Goal: Task Accomplishment & Management: Complete application form

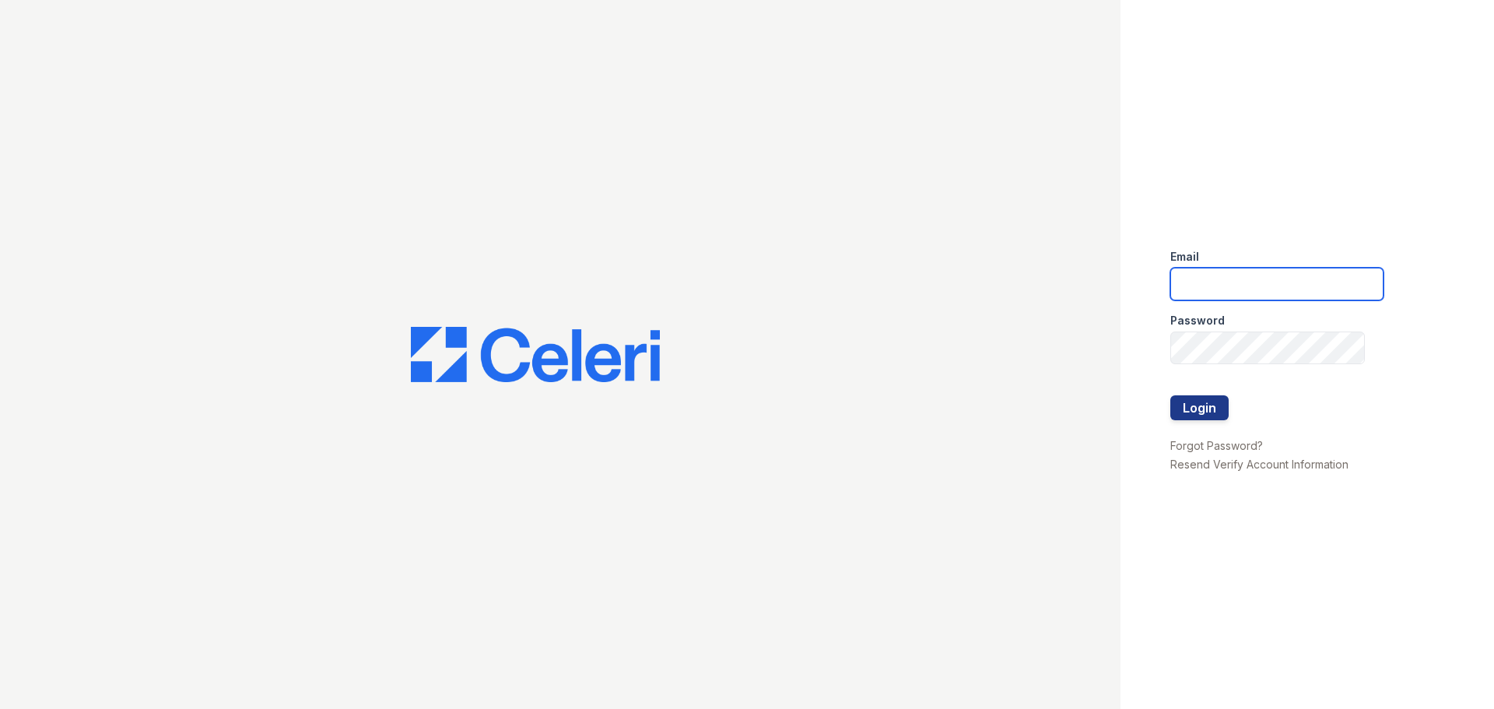
click at [1195, 278] on input "email" at bounding box center [1276, 284] width 213 height 33
type input "[EMAIL_ADDRESS][DOMAIN_NAME]"
click at [1197, 403] on button "Login" at bounding box center [1199, 407] width 58 height 25
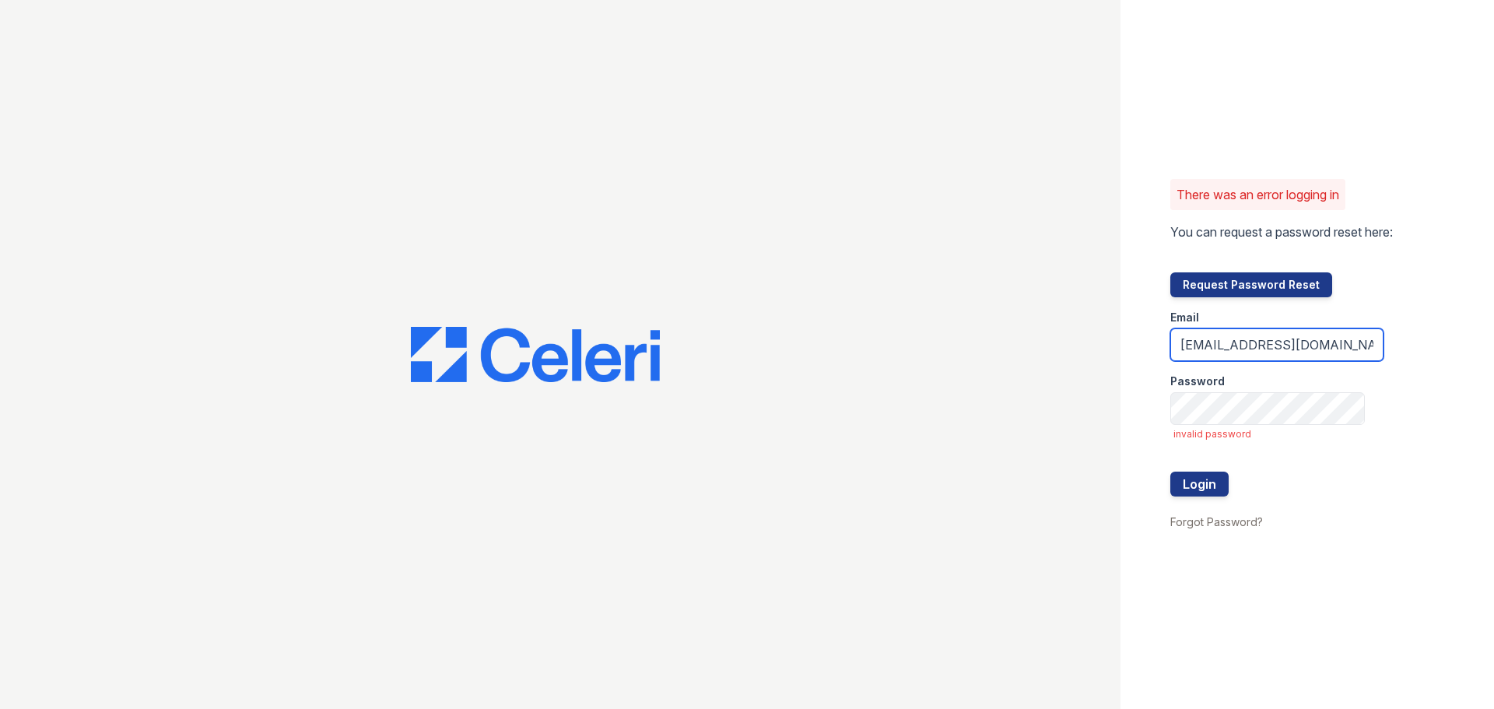
click at [1310, 345] on input "wyndham@oakmarkmanagement.com" at bounding box center [1276, 344] width 213 height 33
type input "W"
type input "wyndham@oakmarkmanagement.com"
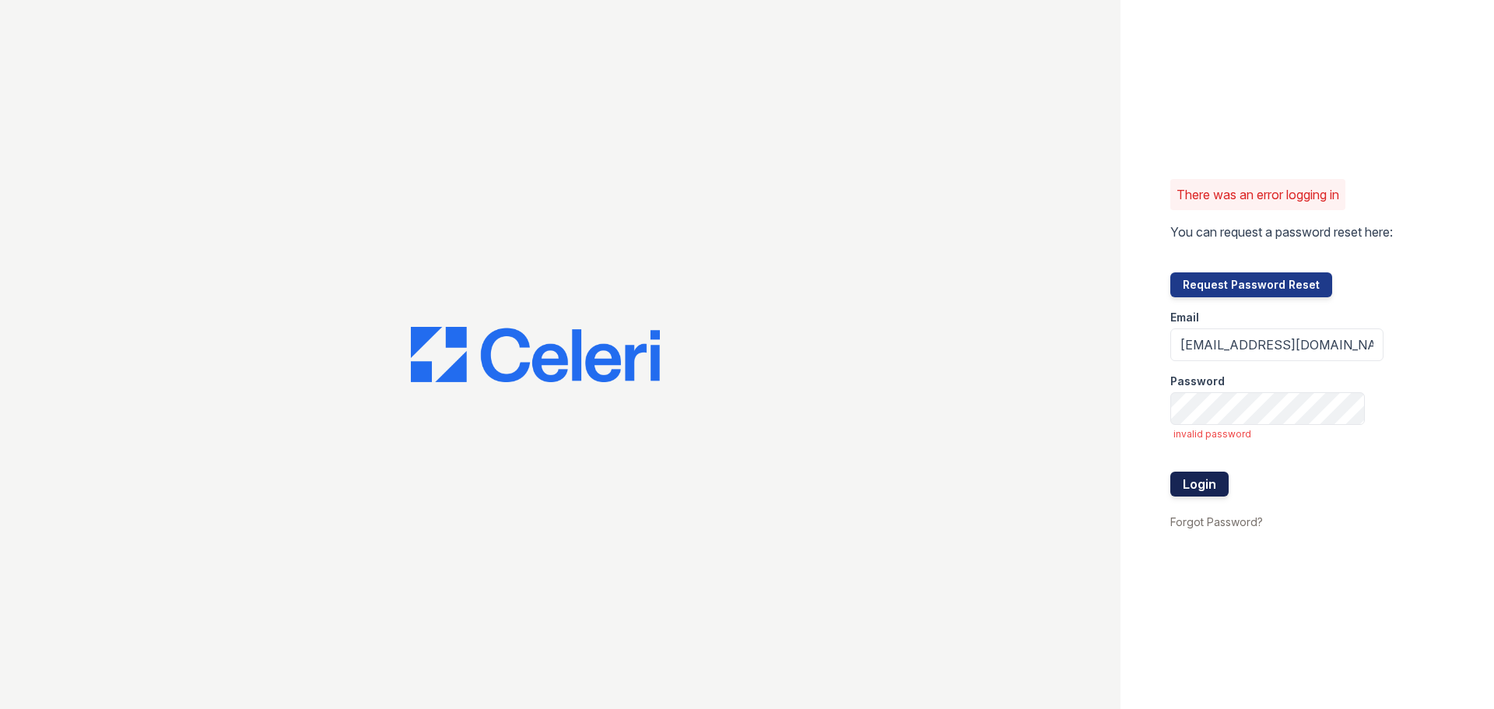
click at [1214, 478] on button "Login" at bounding box center [1199, 483] width 58 height 25
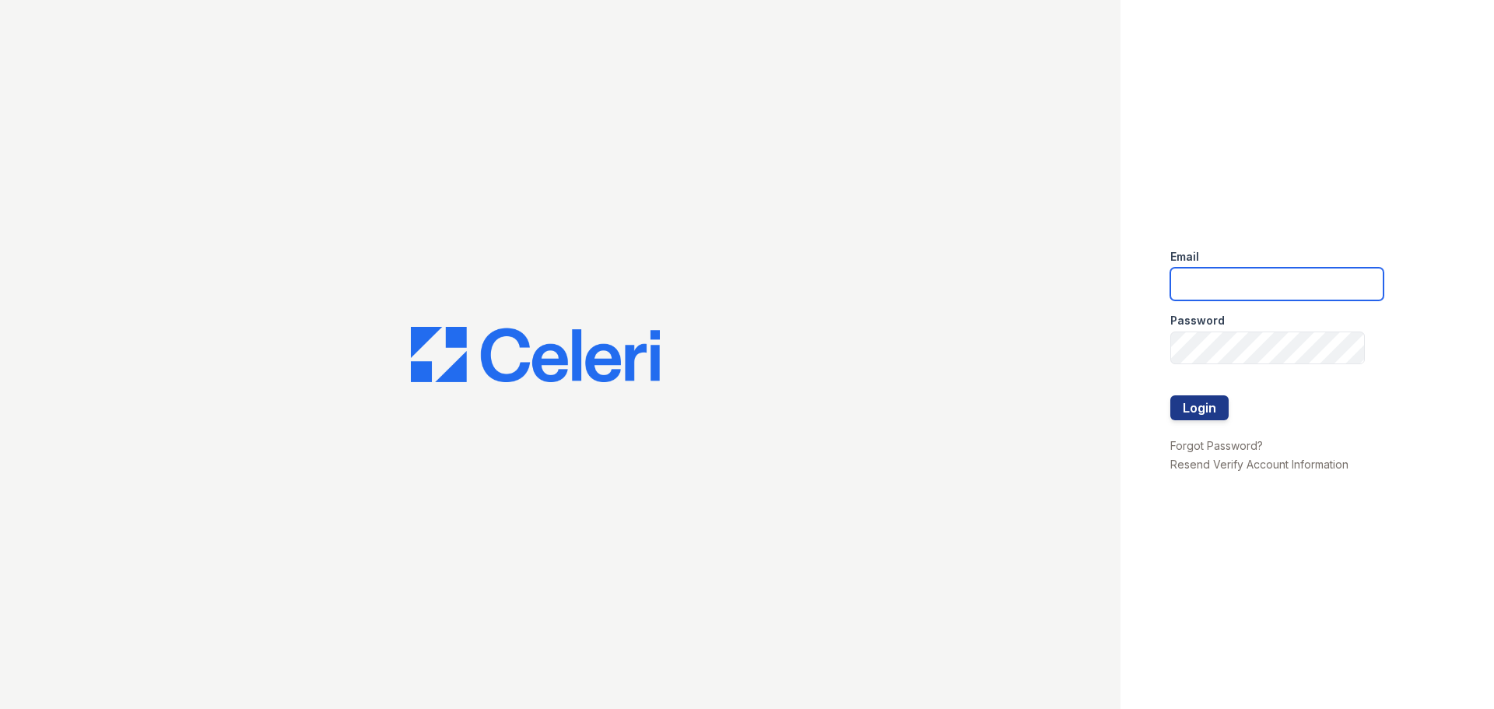
click at [1211, 293] on input "email" at bounding box center [1276, 284] width 213 height 33
type input "[EMAIL_ADDRESS][DOMAIN_NAME]"
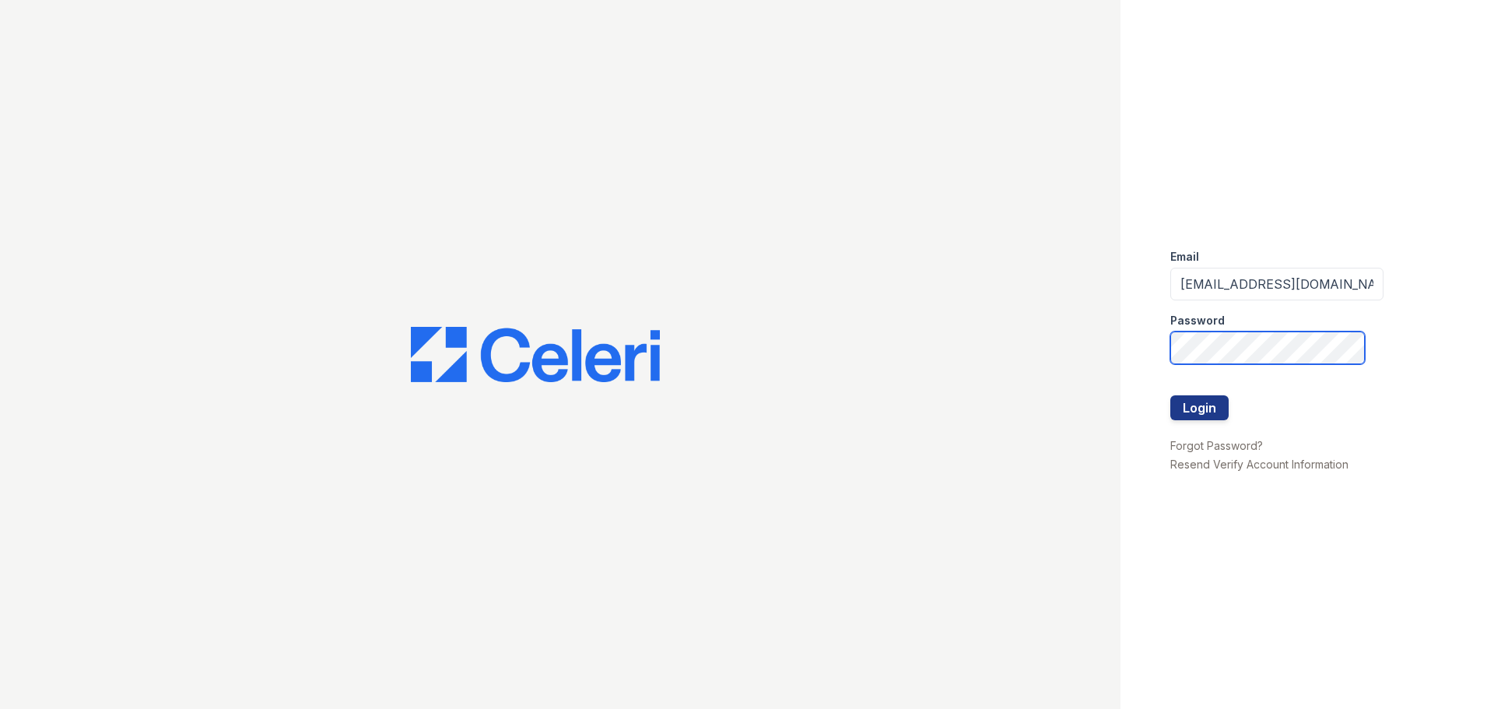
click at [1170, 395] on button "Login" at bounding box center [1199, 407] width 58 height 25
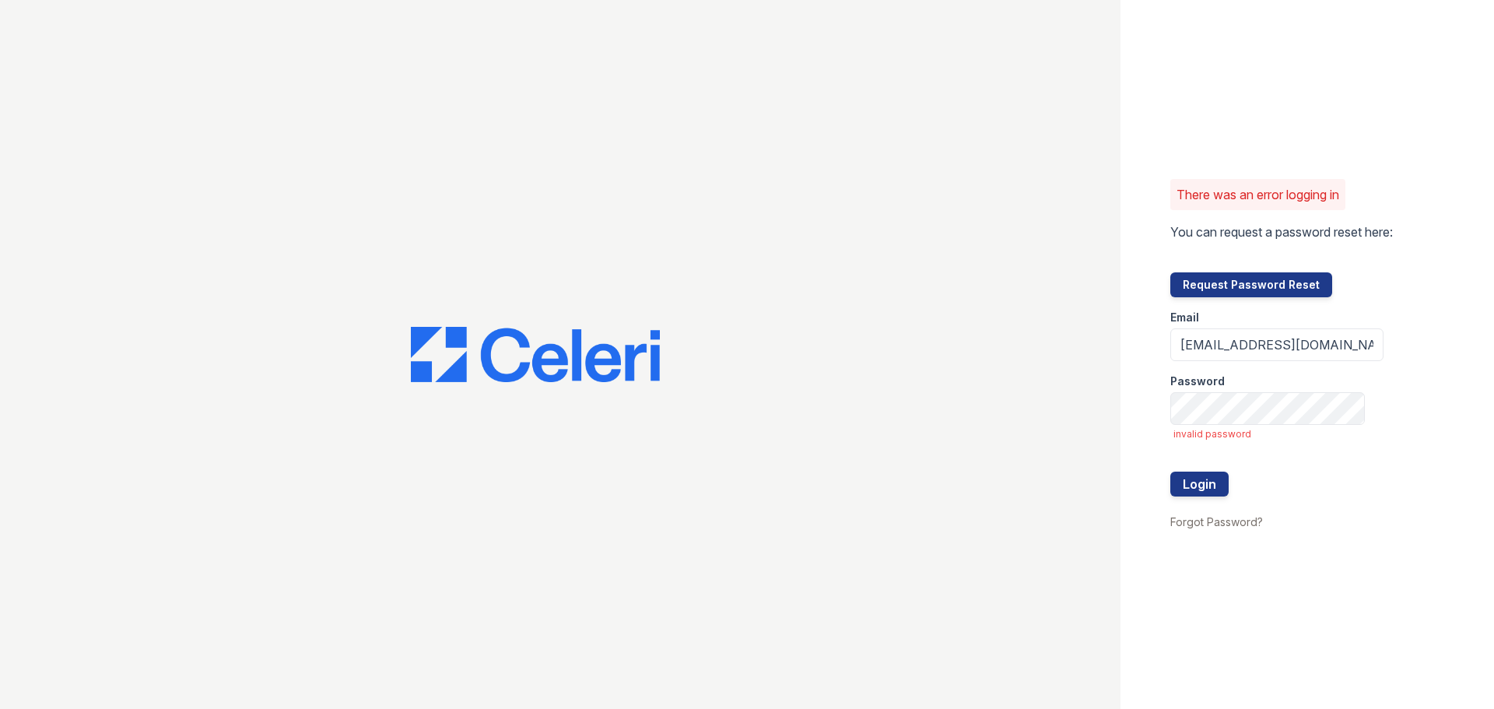
click at [901, 490] on div at bounding box center [560, 354] width 1120 height 709
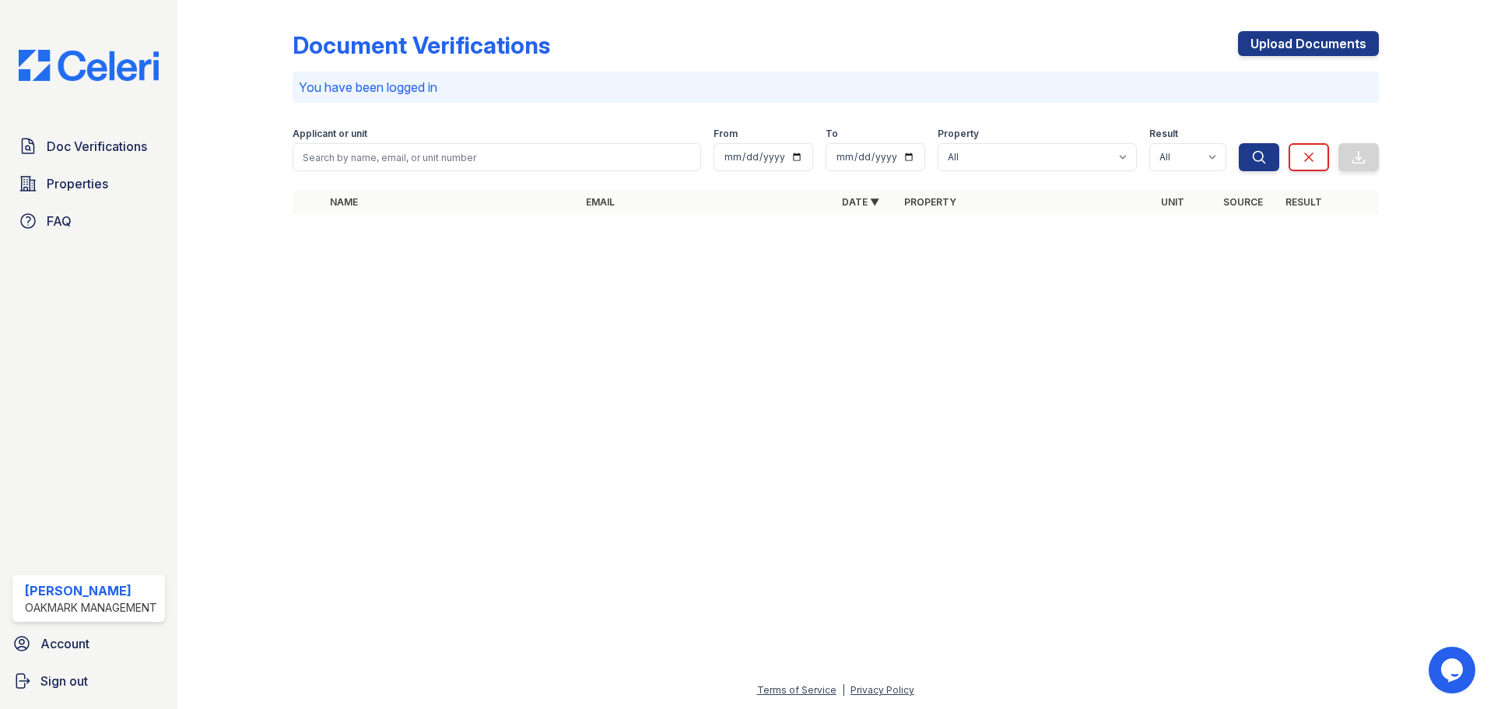
drag, startPoint x: 661, startPoint y: 494, endPoint x: 661, endPoint y: 503, distance: 9.4
click at [658, 496] on div at bounding box center [835, 468] width 1267 height 426
click at [109, 184] on link "Properties" at bounding box center [88, 183] width 152 height 31
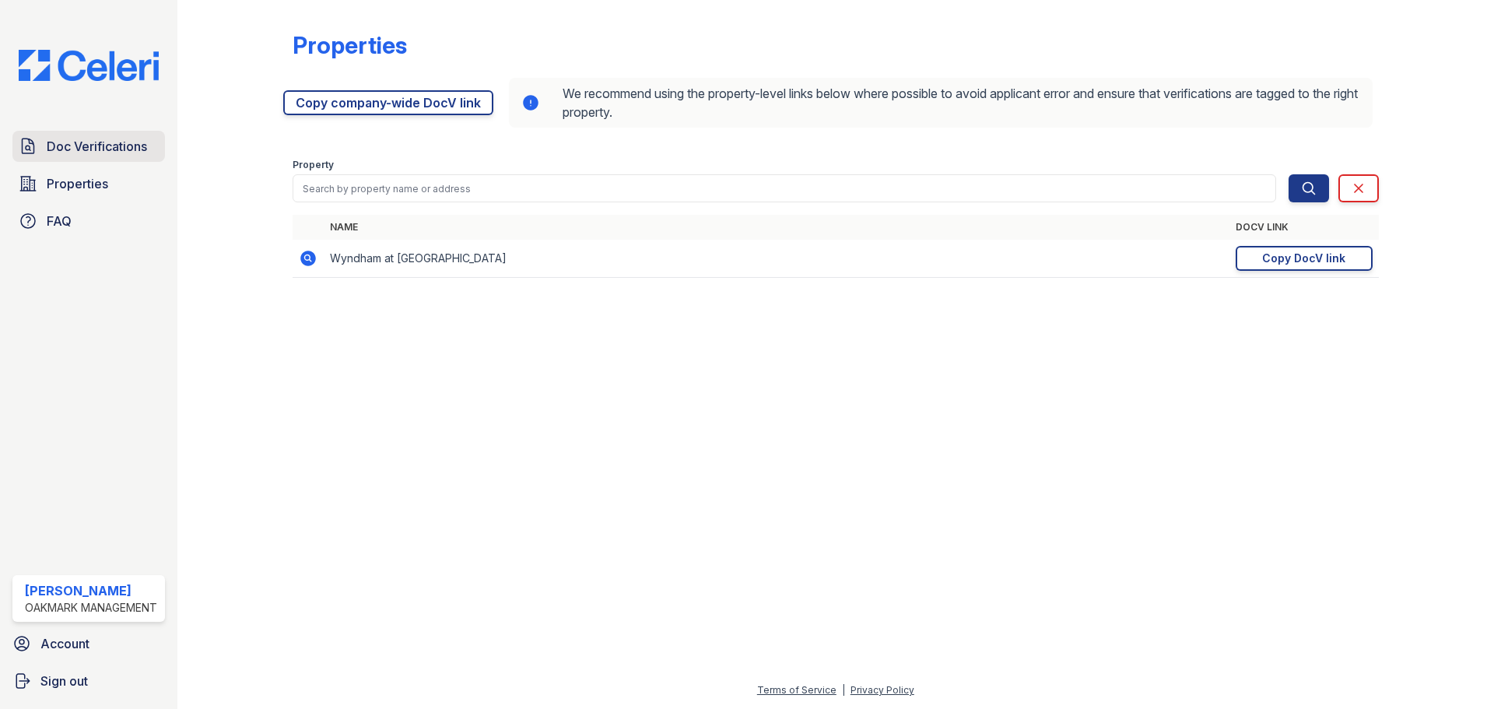
click at [117, 142] on span "Doc Verifications" at bounding box center [97, 146] width 100 height 19
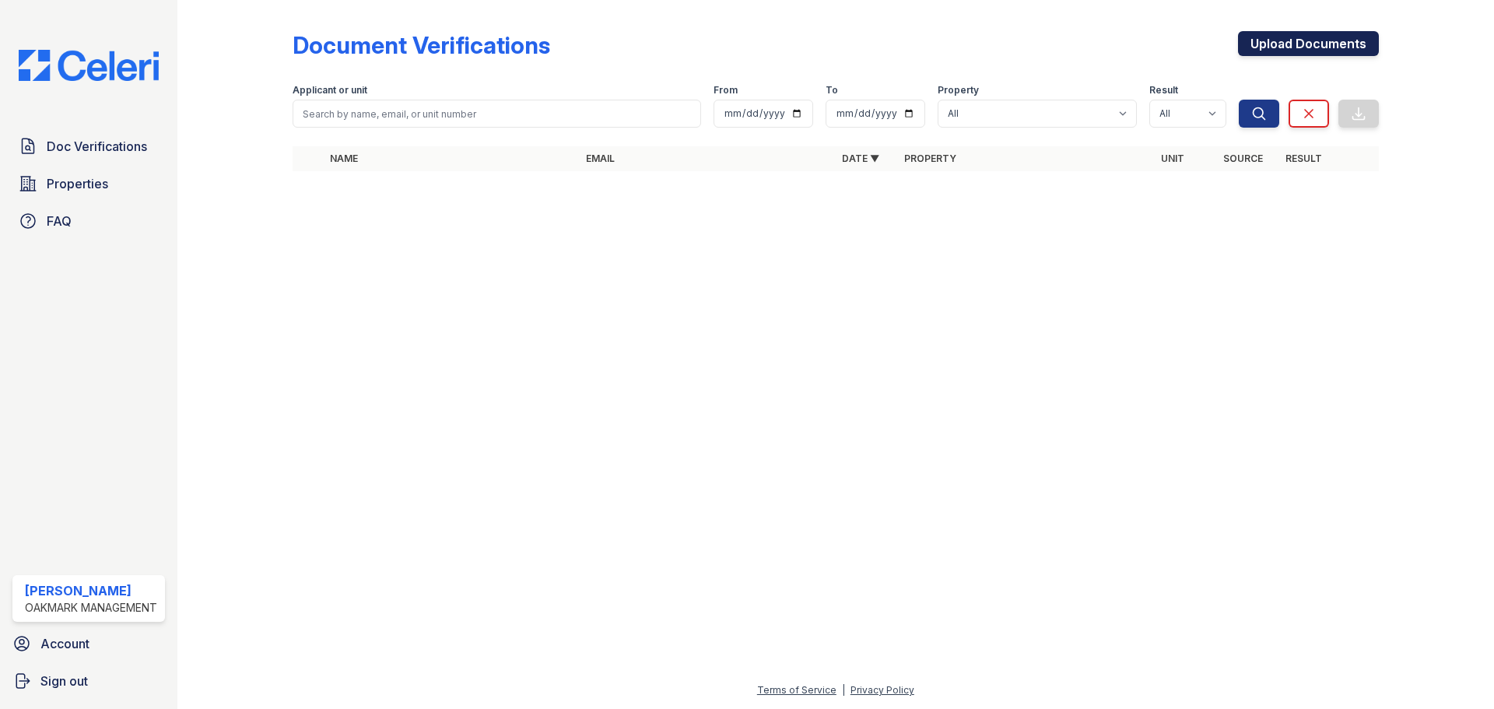
click at [1291, 35] on link "Upload Documents" at bounding box center [1308, 43] width 141 height 25
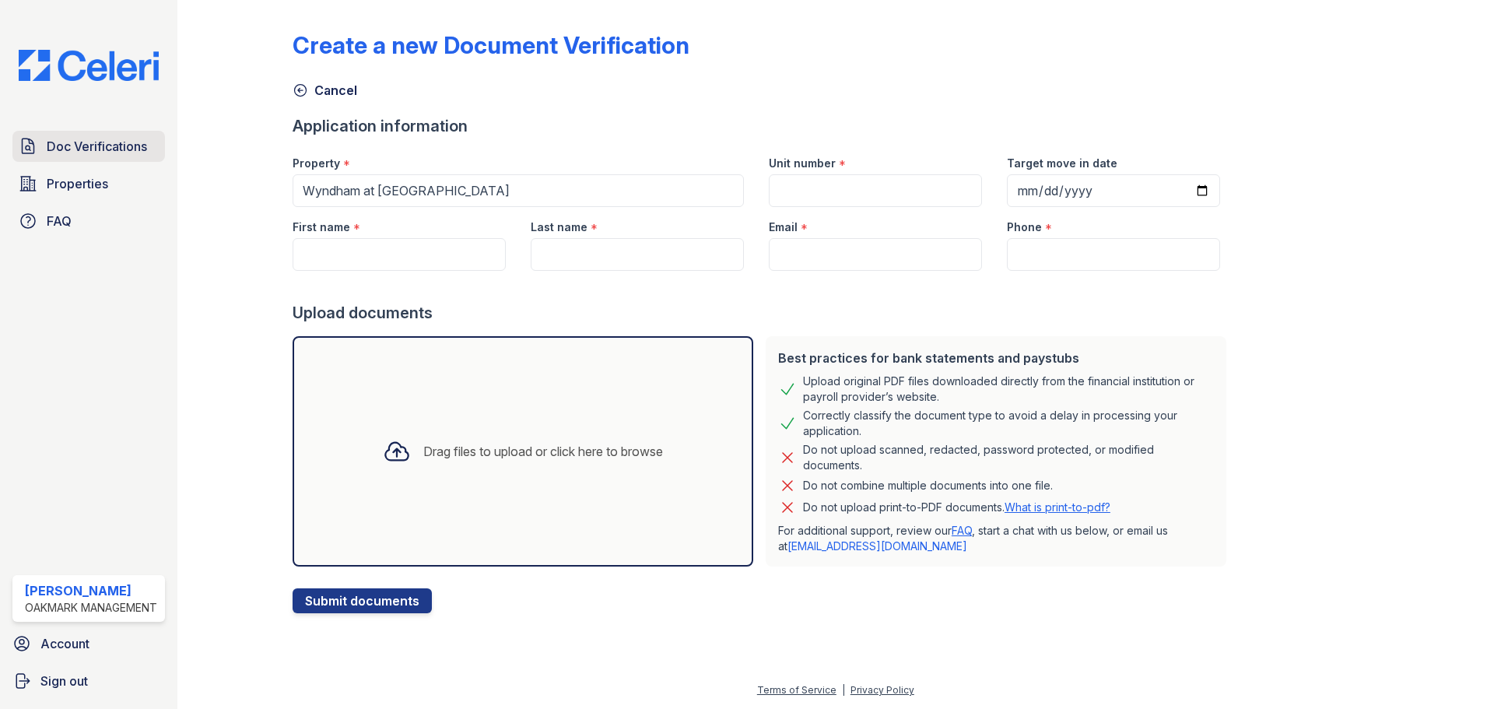
click at [148, 146] on link "Doc Verifications" at bounding box center [88, 146] width 152 height 31
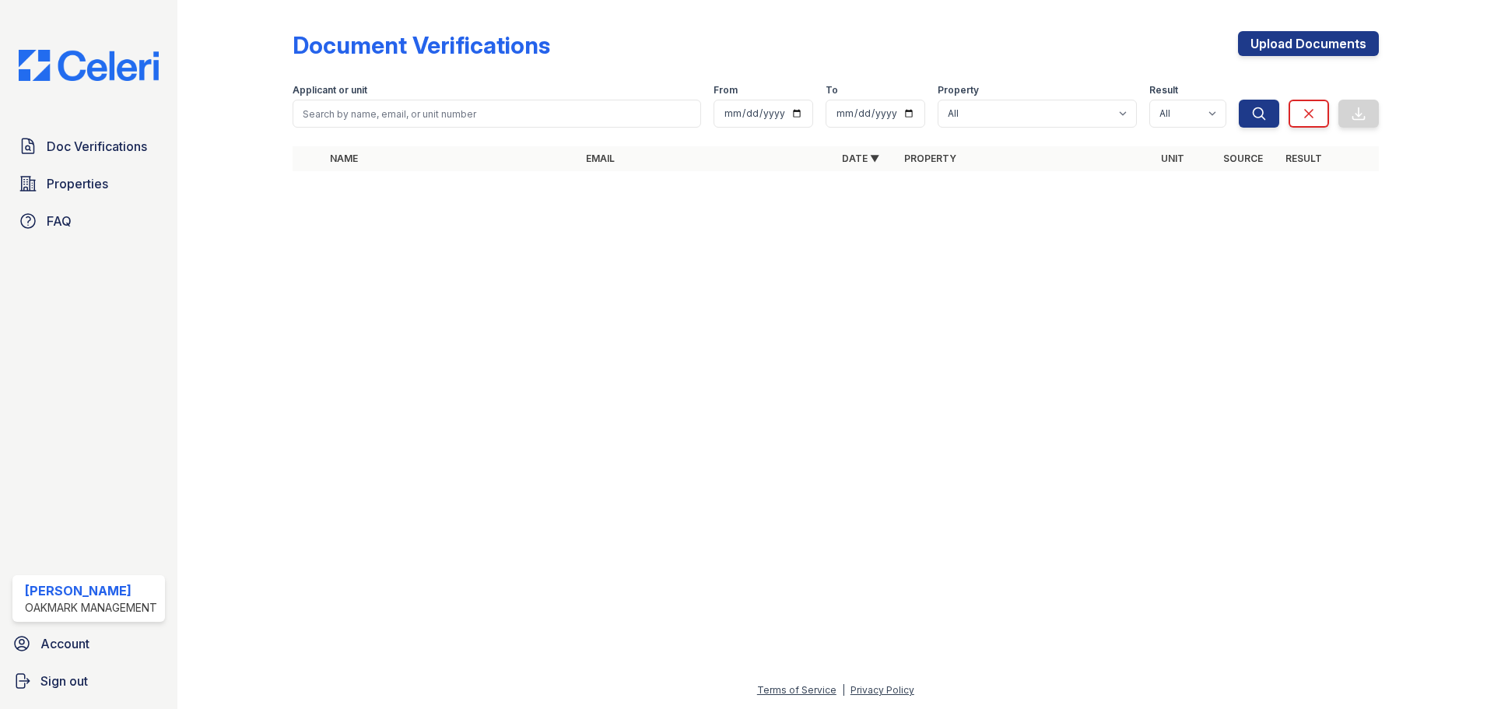
drag, startPoint x: 551, startPoint y: 493, endPoint x: 572, endPoint y: 492, distance: 21.0
click at [552, 493] on div at bounding box center [835, 446] width 1267 height 469
